Goal: Task Accomplishment & Management: Manage account settings

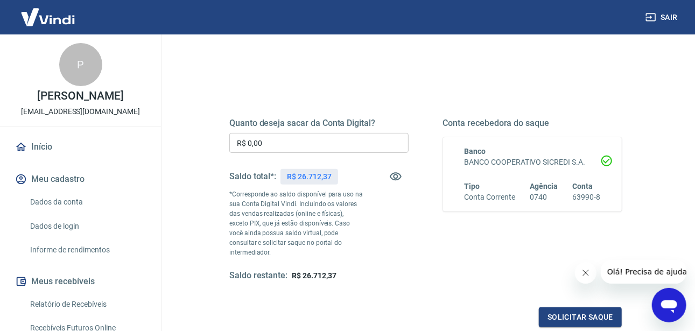
scroll to position [162, 0]
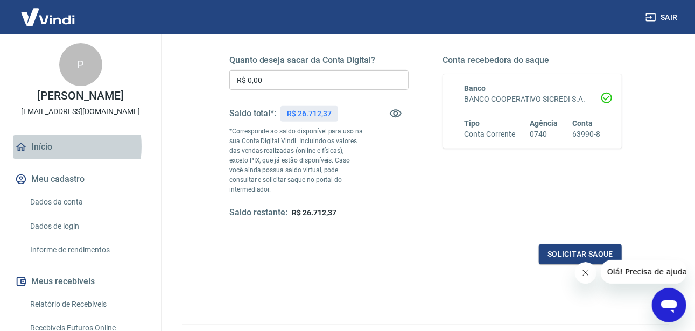
click at [39, 146] on link "Início" at bounding box center [80, 147] width 135 height 24
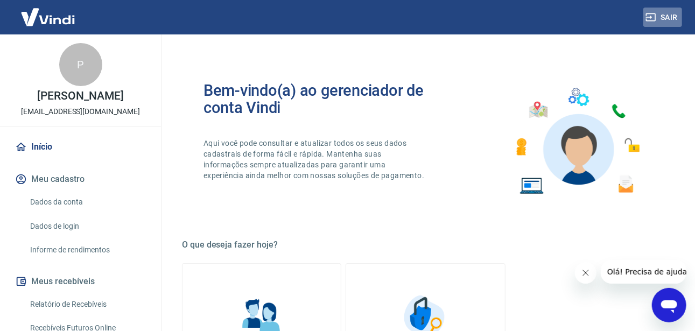
click at [662, 12] on button "Sair" at bounding box center [663, 18] width 39 height 20
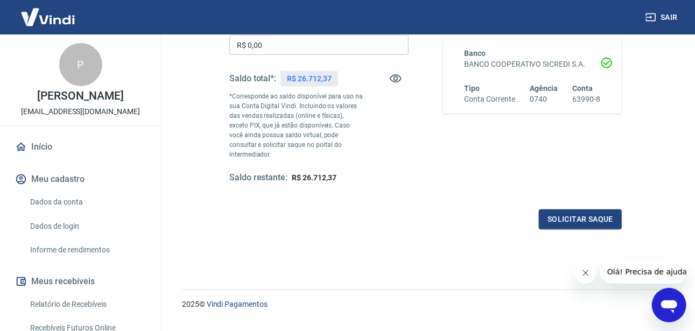
scroll to position [210, 0]
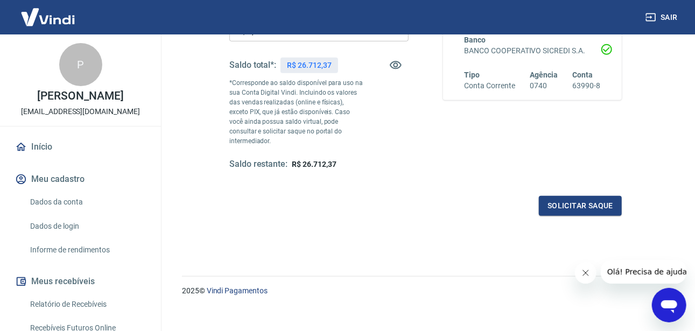
click at [661, 17] on button "Sair" at bounding box center [663, 18] width 39 height 20
